Goal: Navigation & Orientation: Find specific page/section

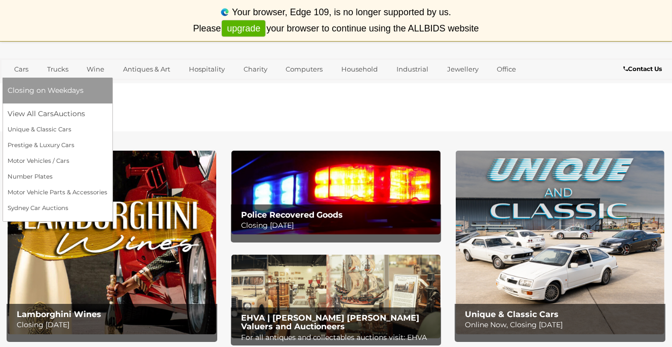
drag, startPoint x: 0, startPoint y: 0, endPoint x: 17, endPoint y: 67, distance: 68.9
click at [17, 67] on link "Cars" at bounding box center [21, 69] width 27 height 17
click at [47, 113] on link "View All Cars Auctions" at bounding box center [58, 114] width 100 height 16
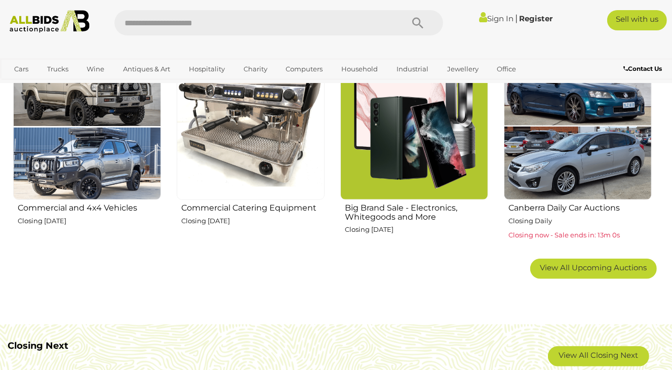
scroll to position [583, 0]
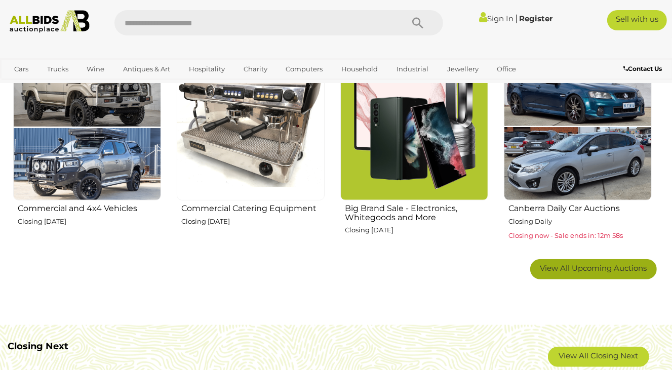
click at [592, 266] on span "View All Upcoming Auctions" at bounding box center [594, 268] width 107 height 10
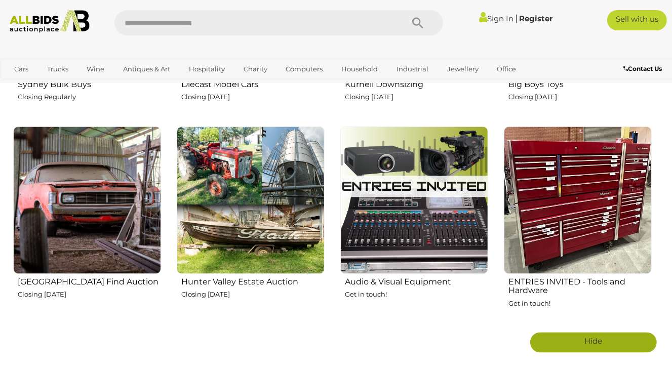
scroll to position [1517, 0]
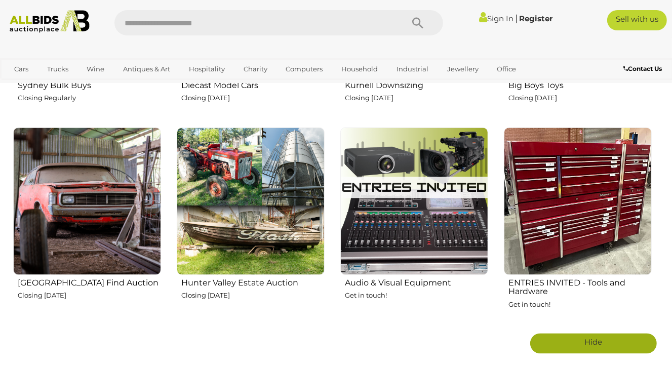
click at [249, 284] on h2 "Hunter Valley Estate Auction" at bounding box center [252, 283] width 143 height 12
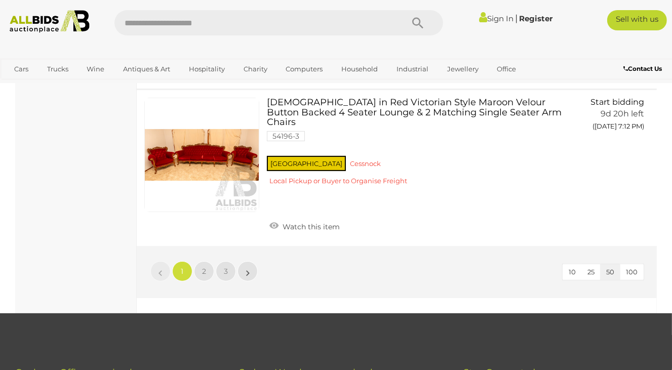
scroll to position [6949, 0]
click at [201, 261] on link "2" at bounding box center [204, 271] width 20 height 20
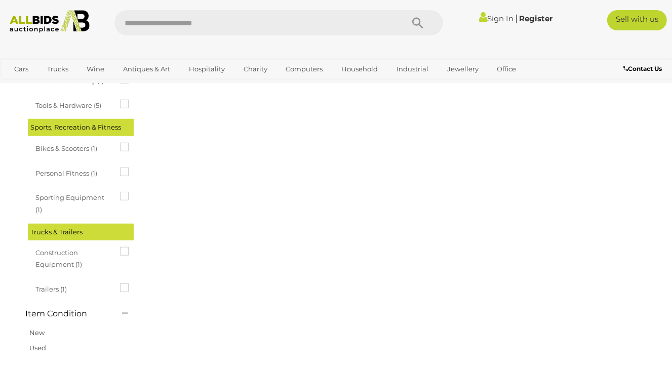
scroll to position [52, 0]
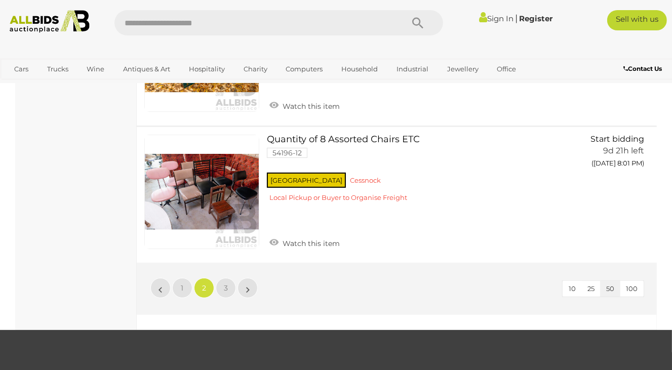
scroll to position [6872, 0]
click at [224, 284] on span "3" at bounding box center [226, 288] width 4 height 9
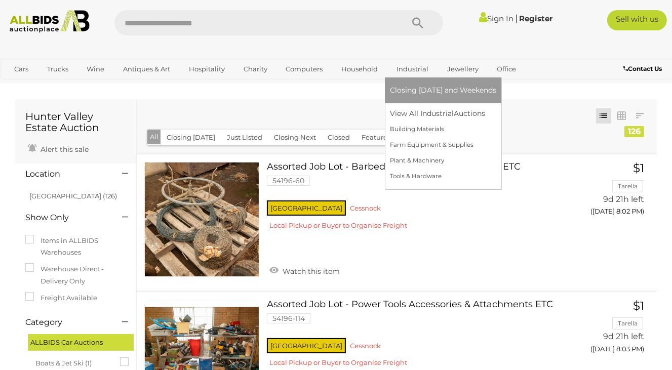
click at [399, 68] on link "Industrial" at bounding box center [412, 69] width 45 height 17
click at [434, 113] on link "View All Industrial Auctions" at bounding box center [443, 114] width 106 height 16
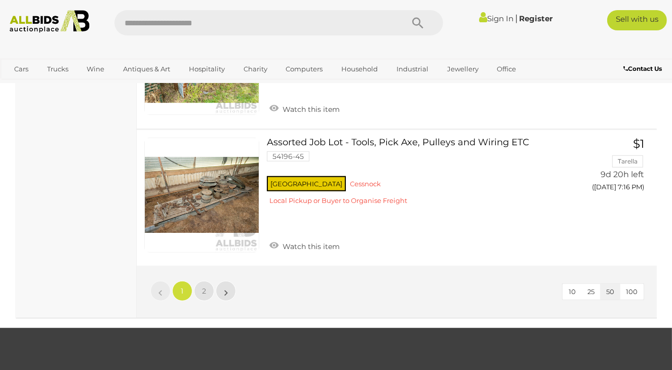
scroll to position [7274, 0]
click at [202, 287] on span "2" at bounding box center [204, 291] width 4 height 9
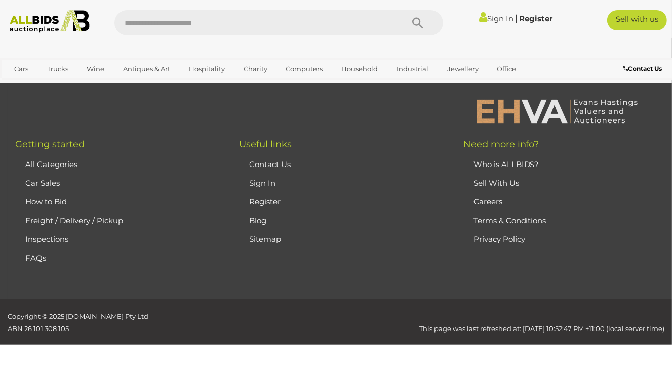
scroll to position [170, 0]
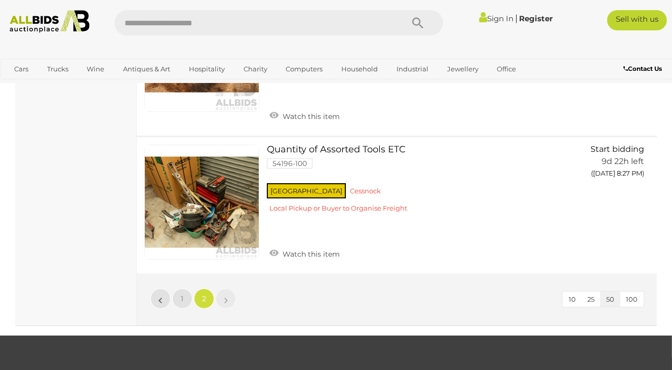
scroll to position [6744, 0]
